Goal: Task Accomplishment & Management: Use online tool/utility

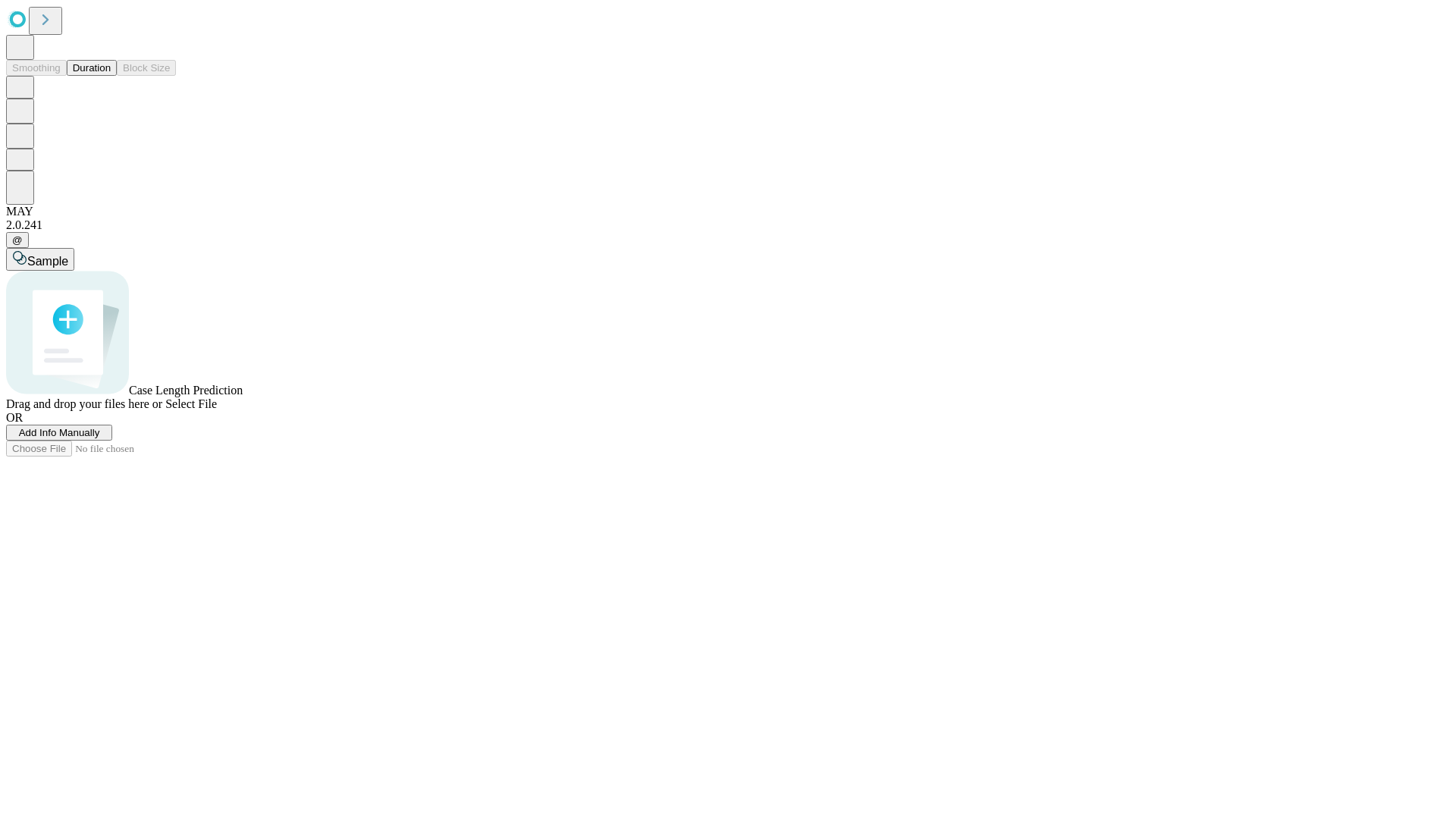
click at [111, 76] on button "Duration" at bounding box center [91, 68] width 50 height 16
click at [100, 438] on span "Add Info Manually" at bounding box center [59, 432] width 81 height 11
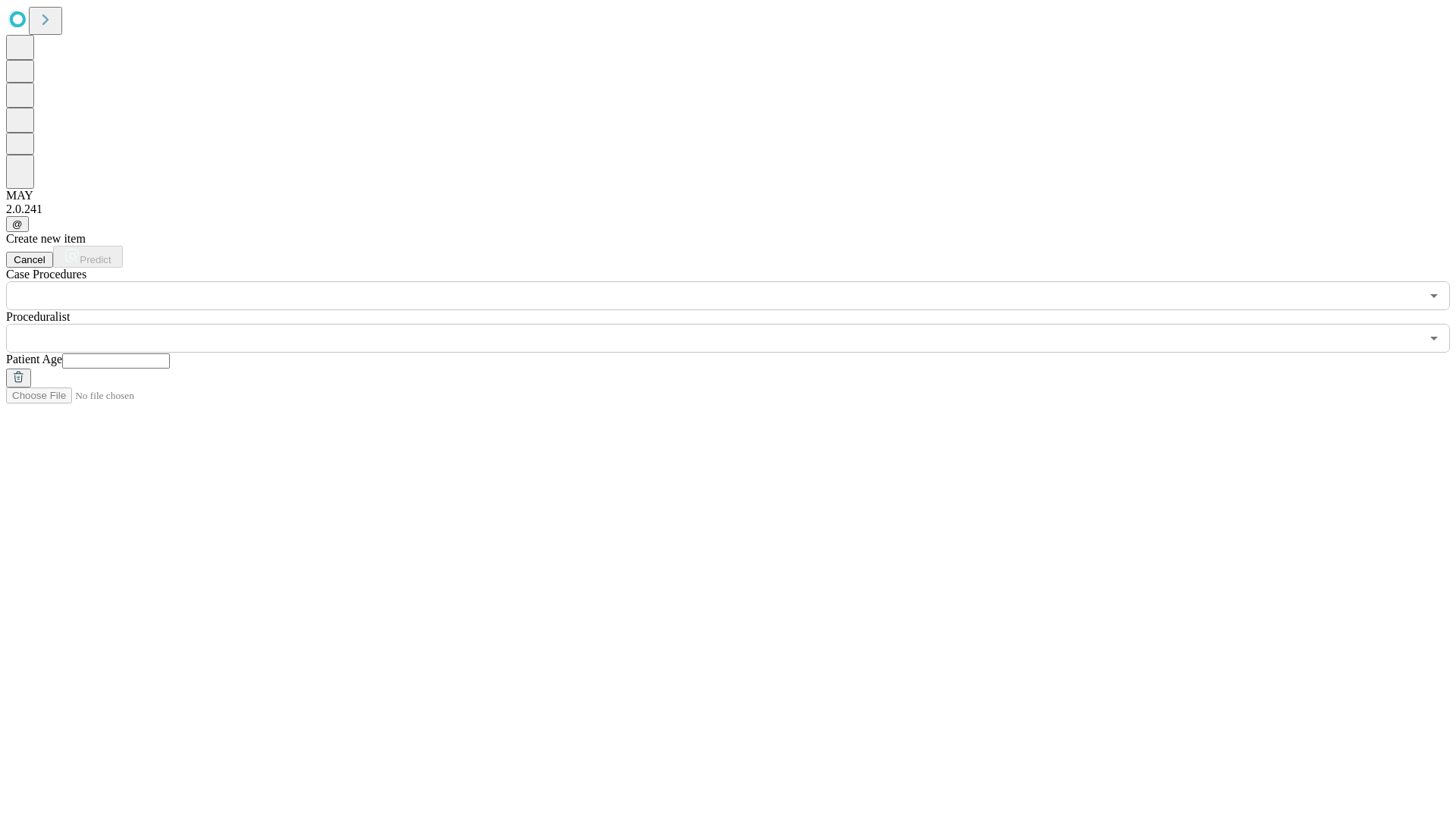
click at [170, 353] on input "text" at bounding box center [115, 361] width 108 height 16
type input "**"
click at [738, 324] on input "text" at bounding box center [712, 338] width 1414 height 28
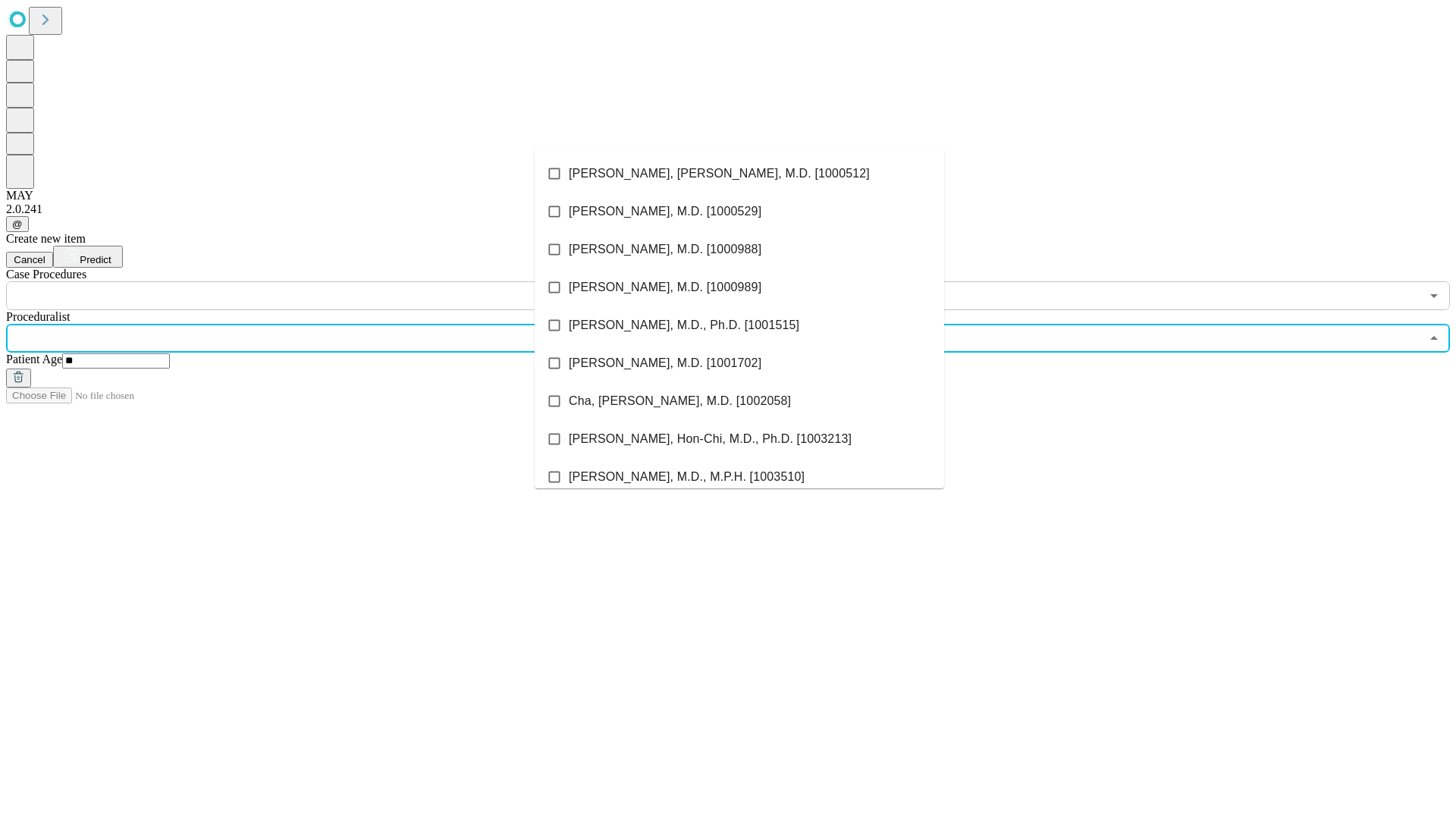
click at [739, 174] on li "[PERSON_NAME], [PERSON_NAME], M.D. [1000512]" at bounding box center [739, 174] width 409 height 38
click at [319, 282] on input "text" at bounding box center [712, 295] width 1414 height 28
